Goal: Find specific page/section: Find specific page/section

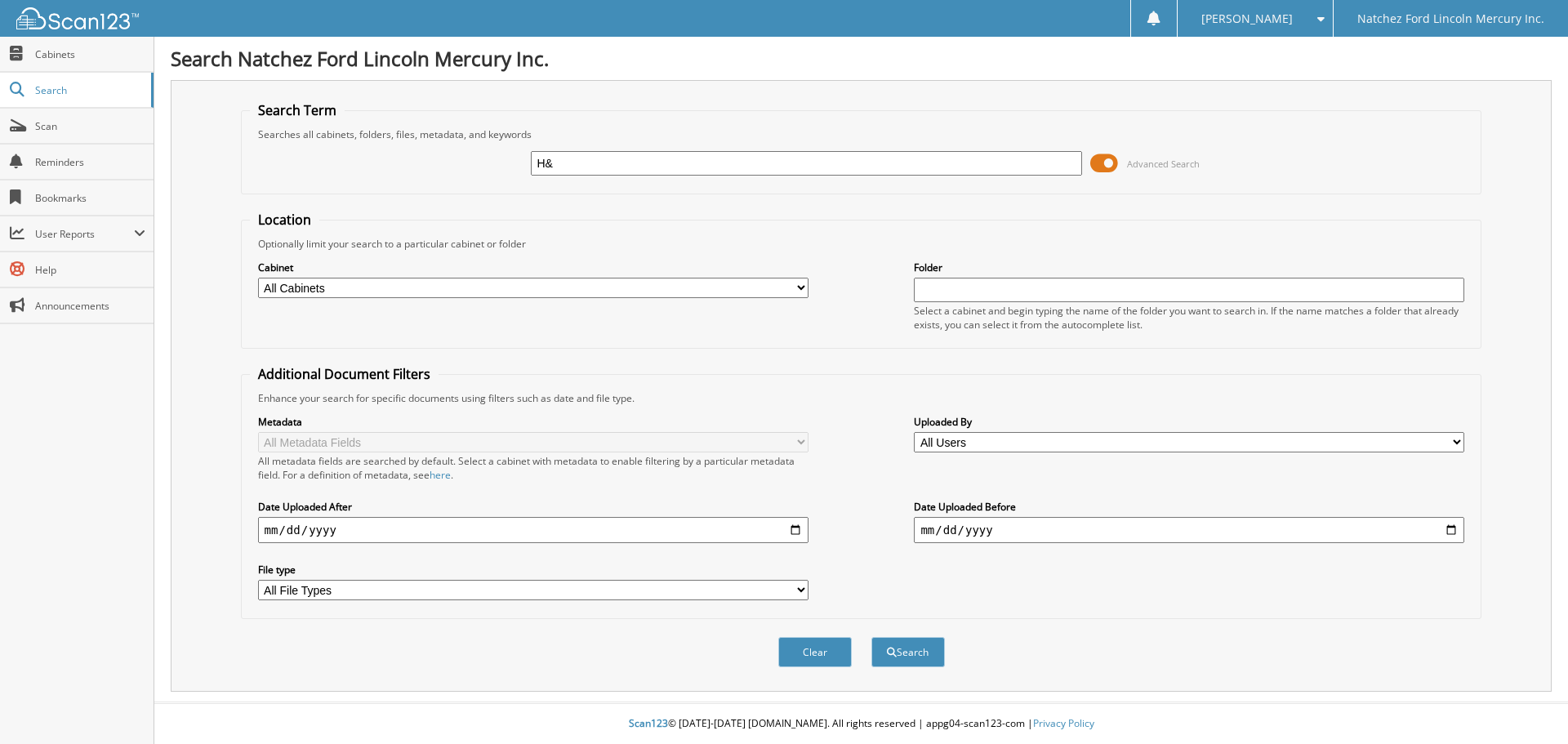
type input "H&H OIL"
click at [871, 637] on button "Search" at bounding box center [908, 652] width 73 height 30
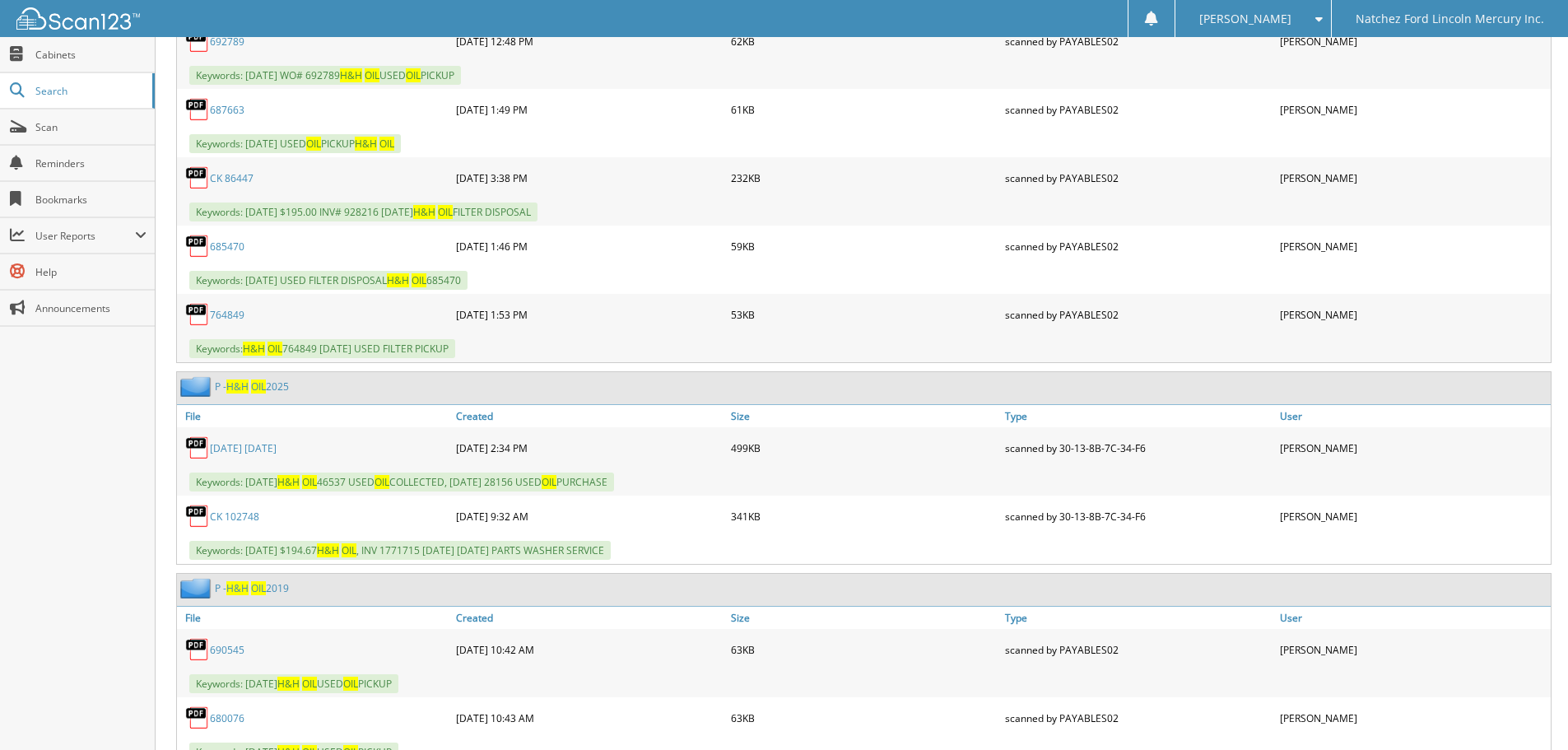
scroll to position [3128, 0]
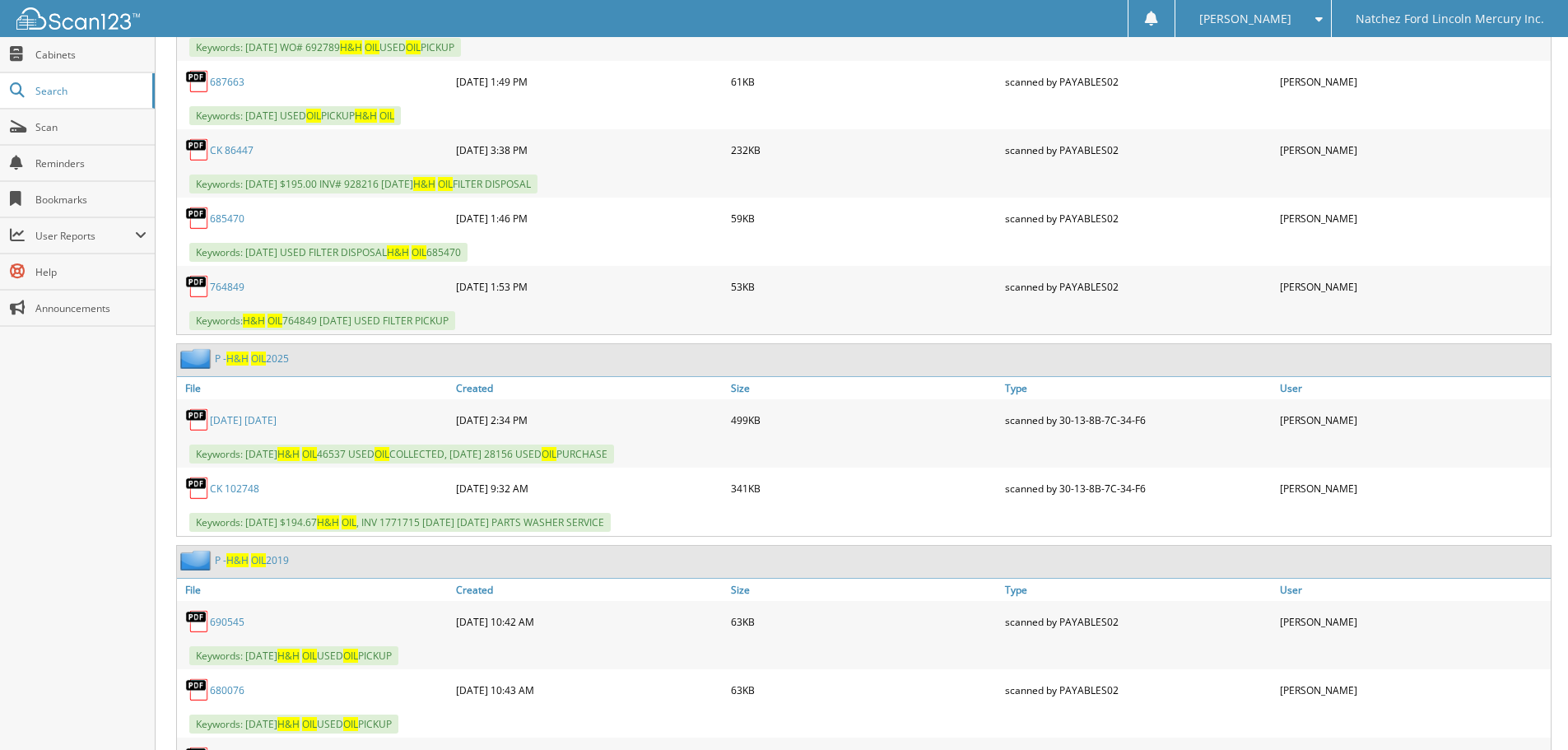
click at [239, 351] on div "P - H&H OIL 2025" at bounding box center [232, 359] width 112 height 20
click at [230, 359] on span "H&H" at bounding box center [237, 359] width 22 height 14
